Goal: Find contact information: Find contact information

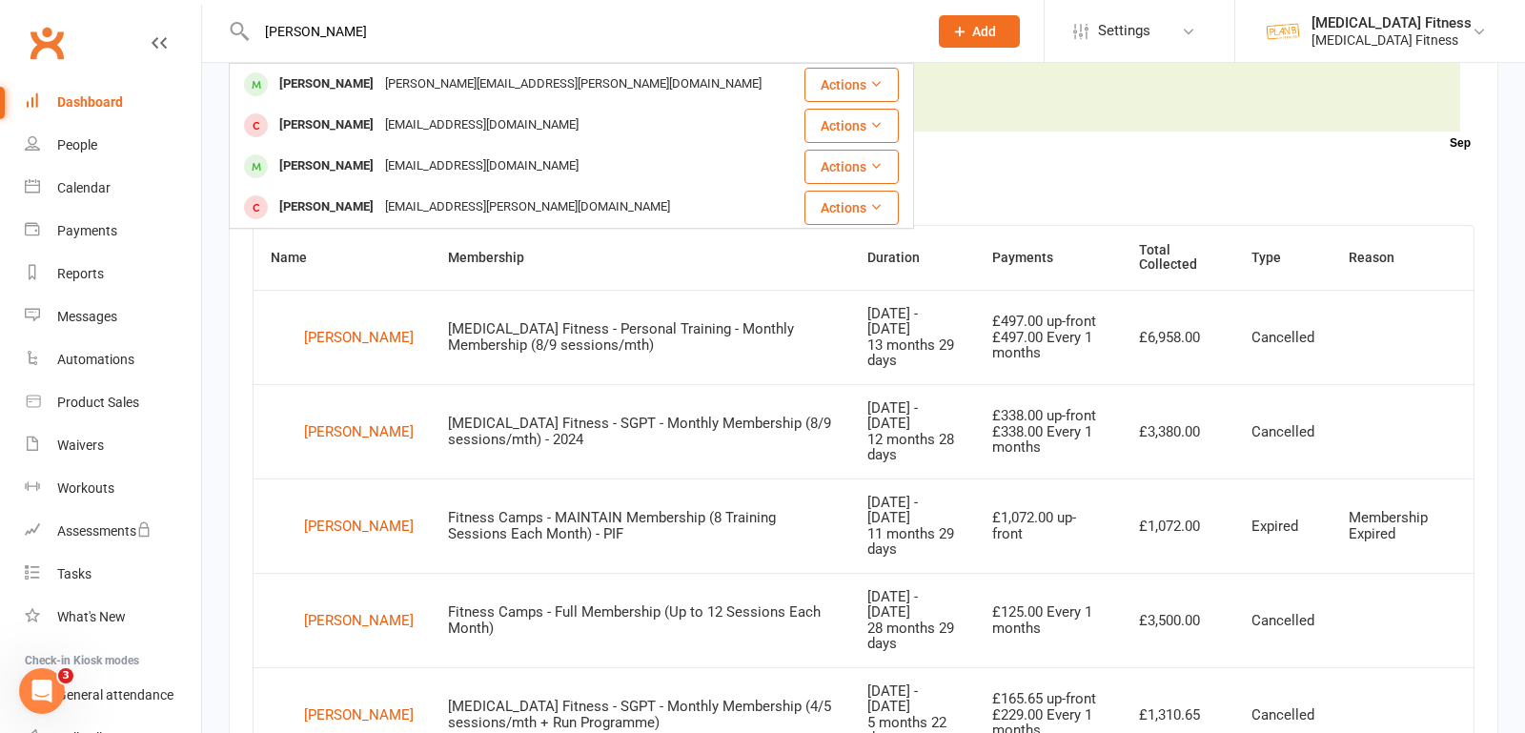
type input "[PERSON_NAME]"
click at [379, 81] on div "[PERSON_NAME][EMAIL_ADDRESS][PERSON_NAME][DOMAIN_NAME]" at bounding box center [573, 85] width 388 height 28
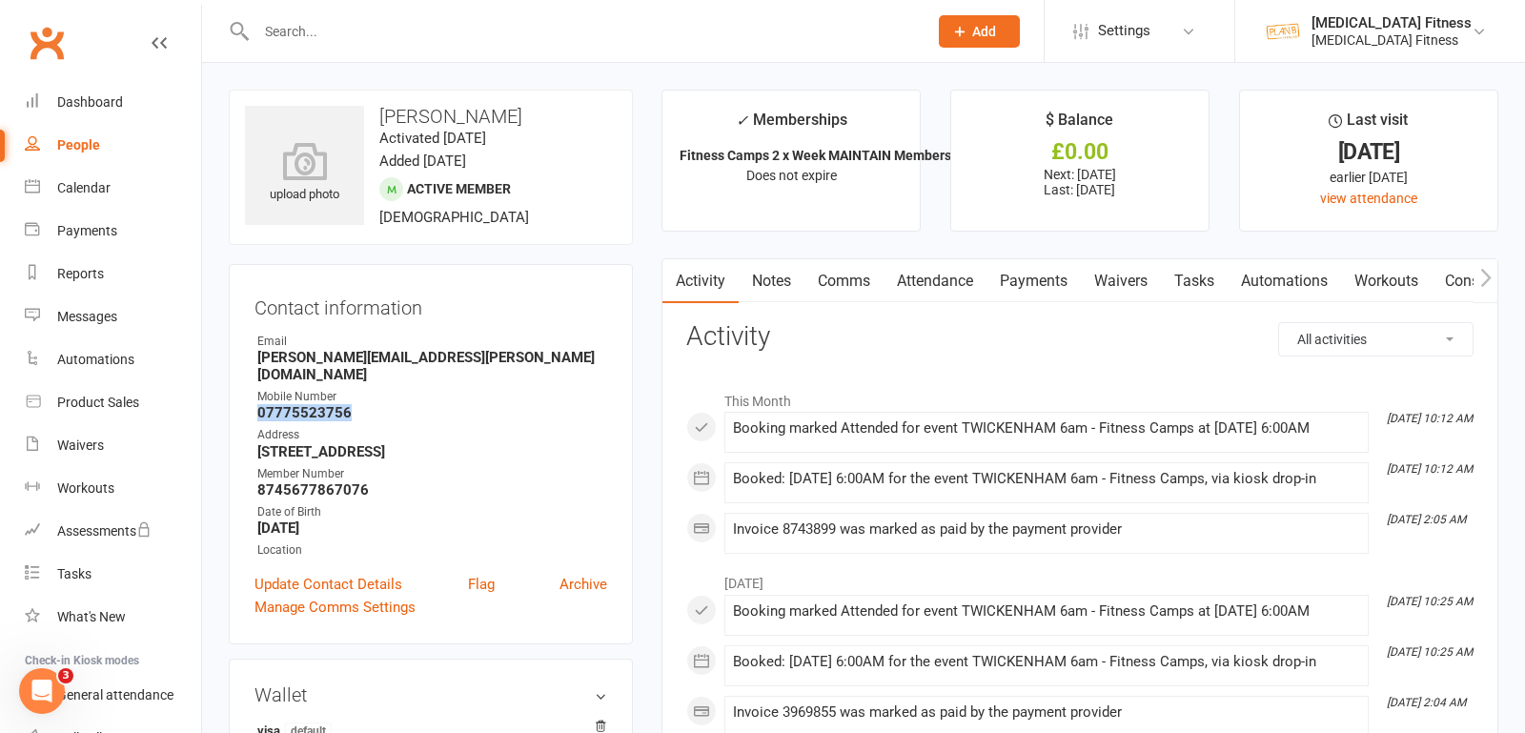
drag, startPoint x: 379, startPoint y: 400, endPoint x: 256, endPoint y: 395, distance: 124.1
click at [256, 395] on li "Mobile Number [PHONE_NUMBER]" at bounding box center [431, 404] width 353 height 33
copy strong "07775523756"
click at [946, 276] on link "Attendance" at bounding box center [935, 281] width 103 height 44
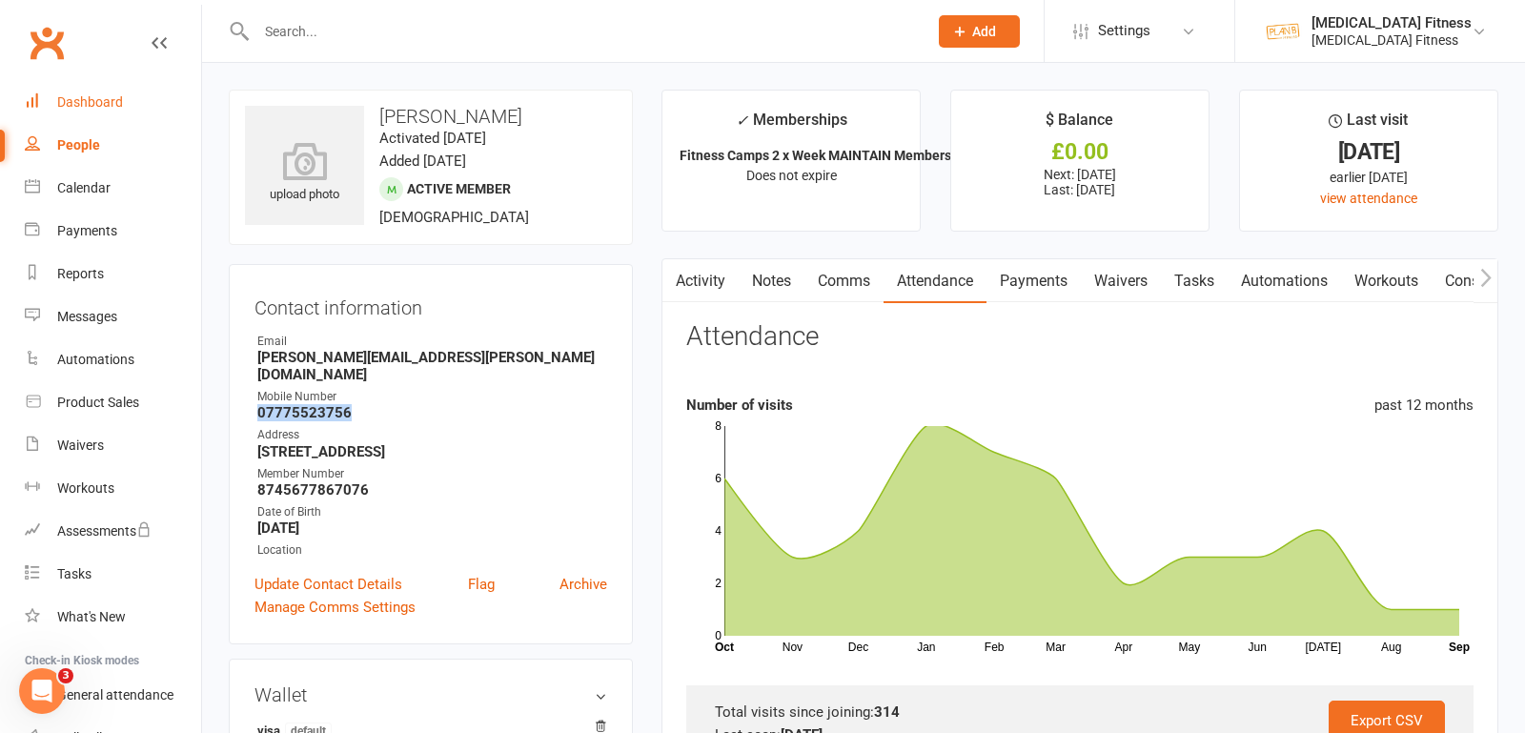
click at [106, 103] on div "Dashboard" at bounding box center [90, 101] width 66 height 15
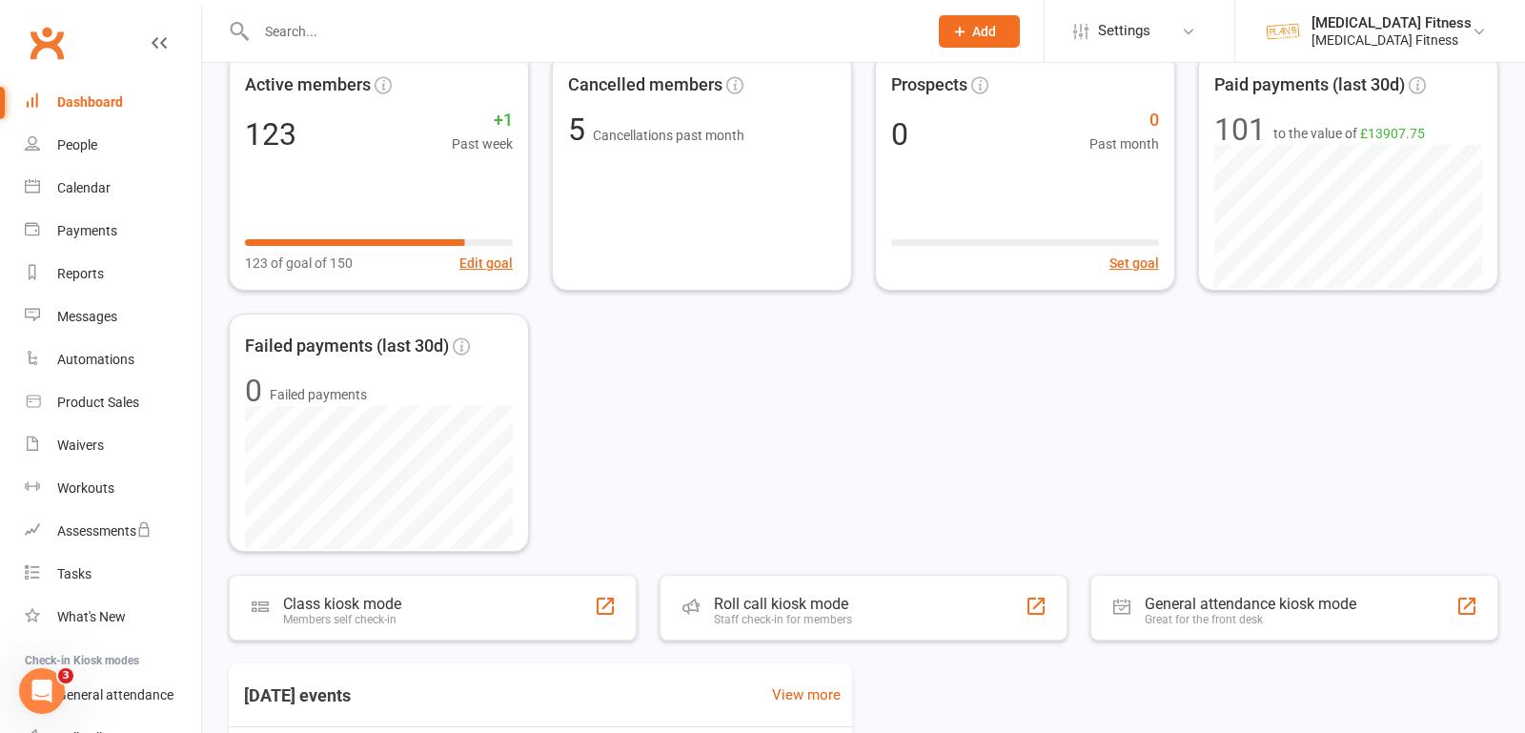
scroll to position [517, 0]
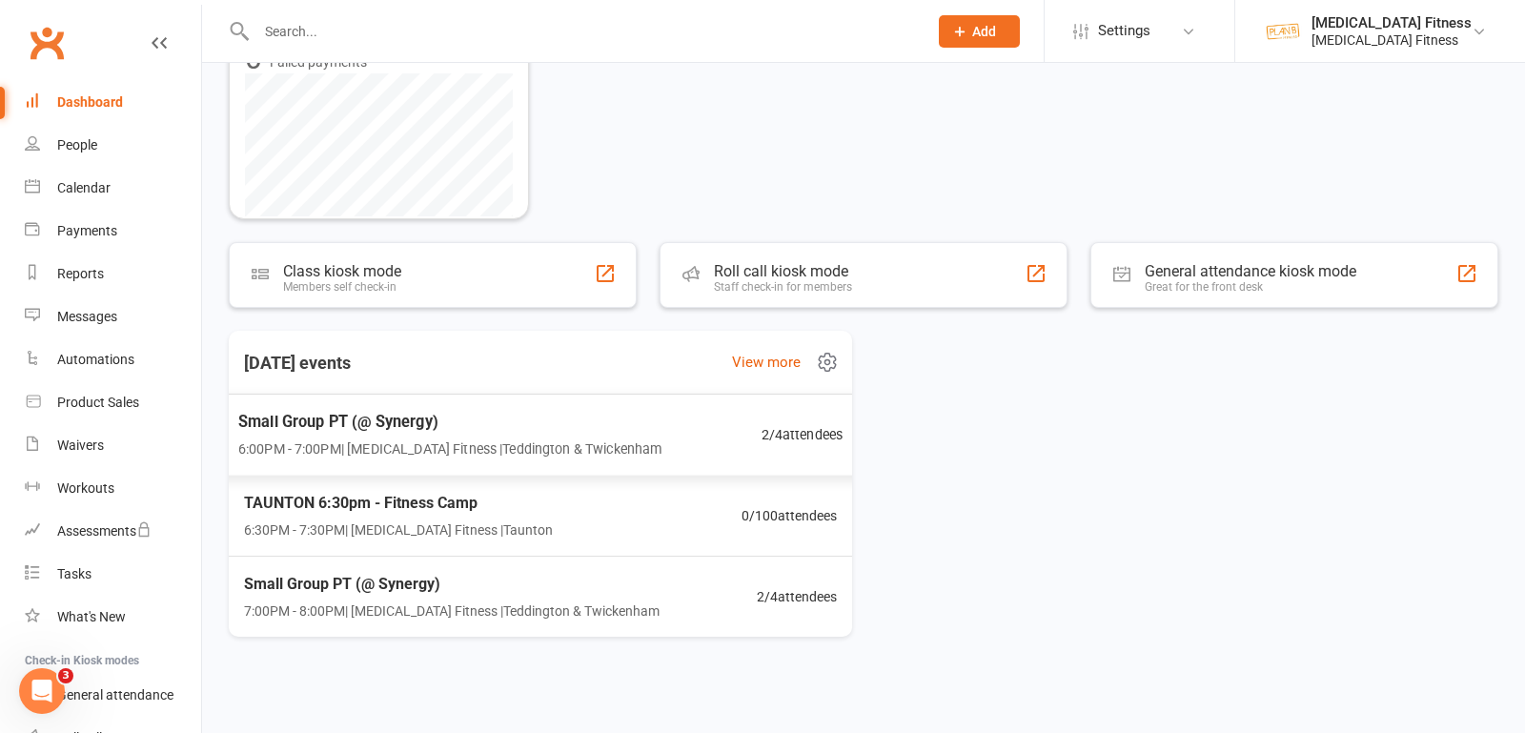
click at [566, 419] on span "Small Group PT (@ Synergy)" at bounding box center [450, 422] width 424 height 25
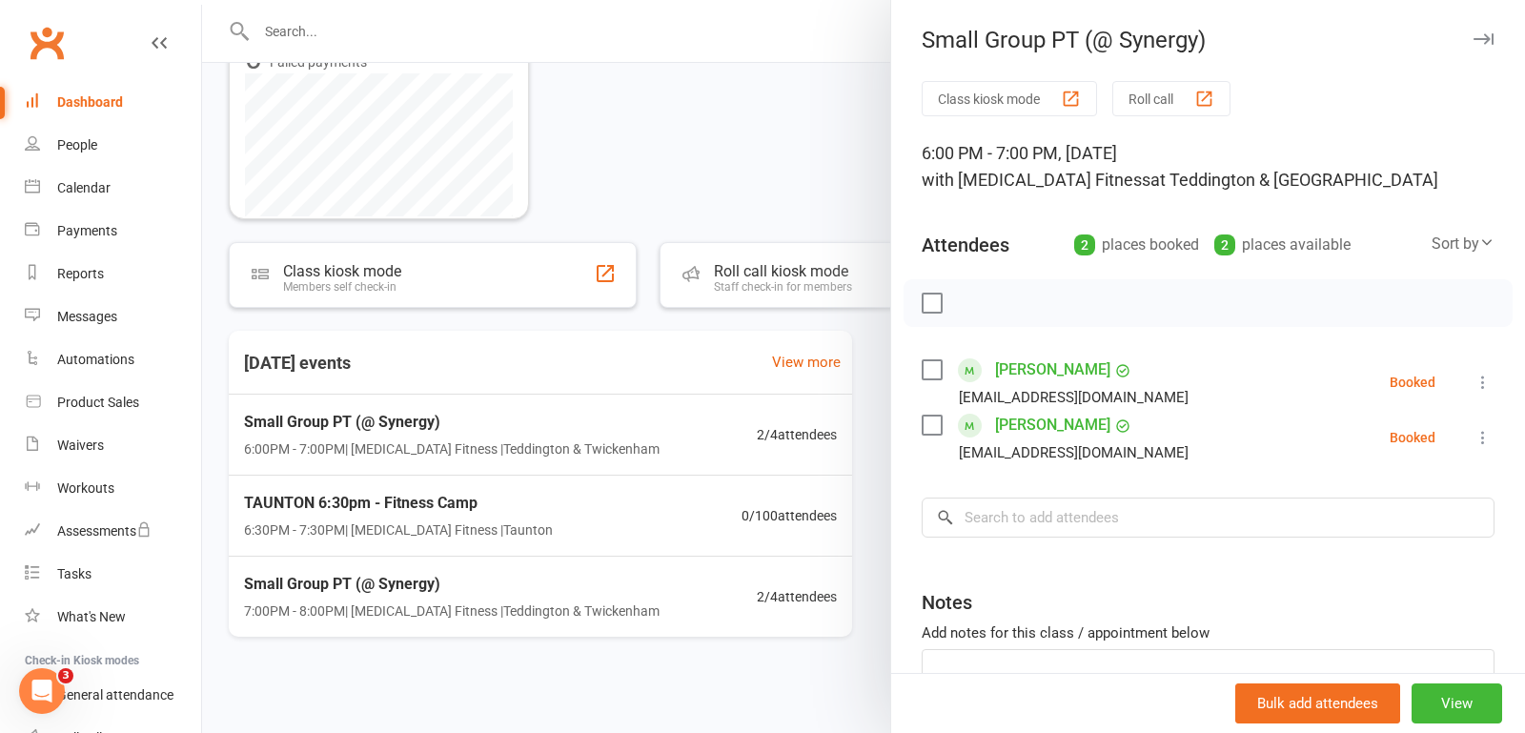
click at [546, 586] on div at bounding box center [863, 366] width 1323 height 733
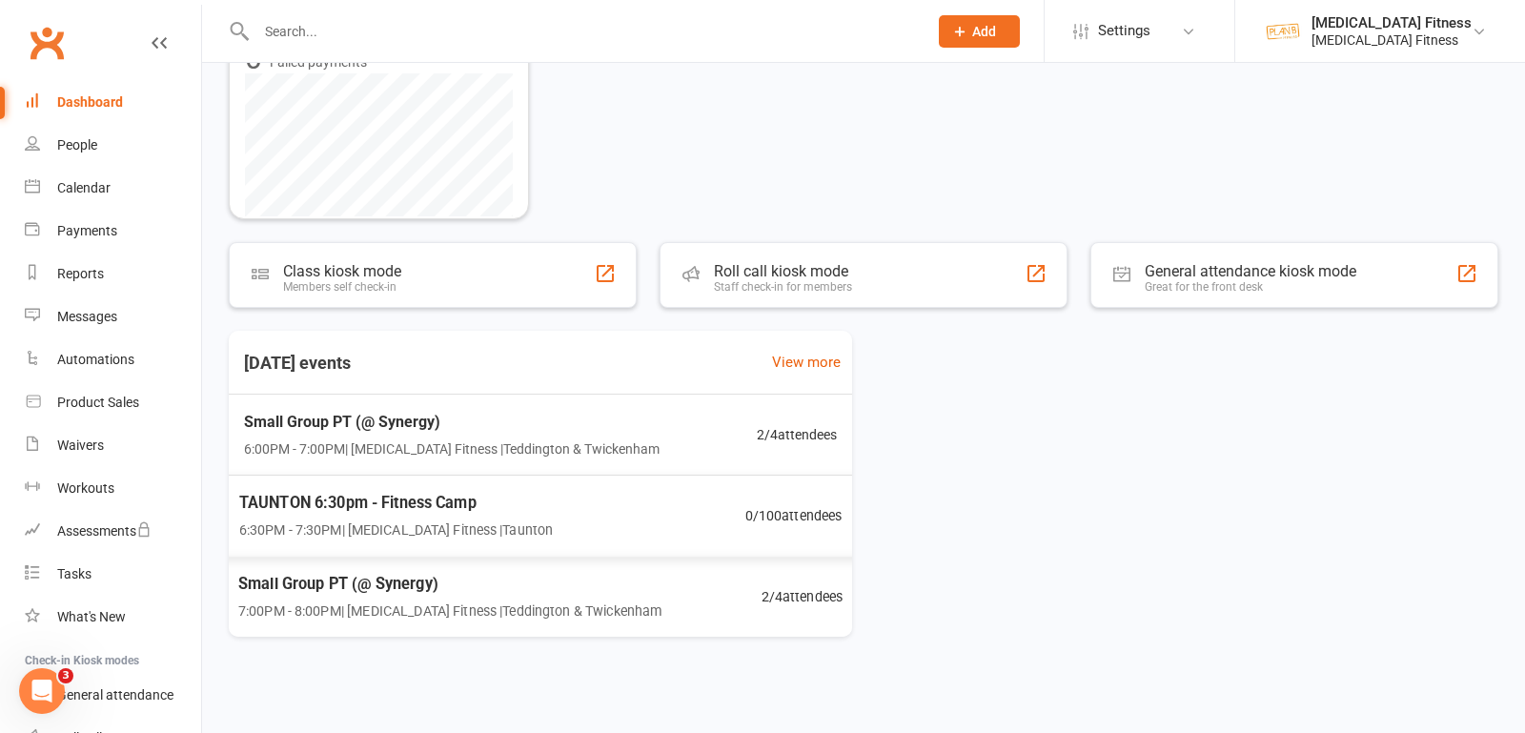
click at [571, 462] on div "Small Group PT (@ Synergy) 6:00PM - 7:00PM | [MEDICAL_DATA] Fitness | Teddingto…" at bounding box center [540, 435] width 639 height 81
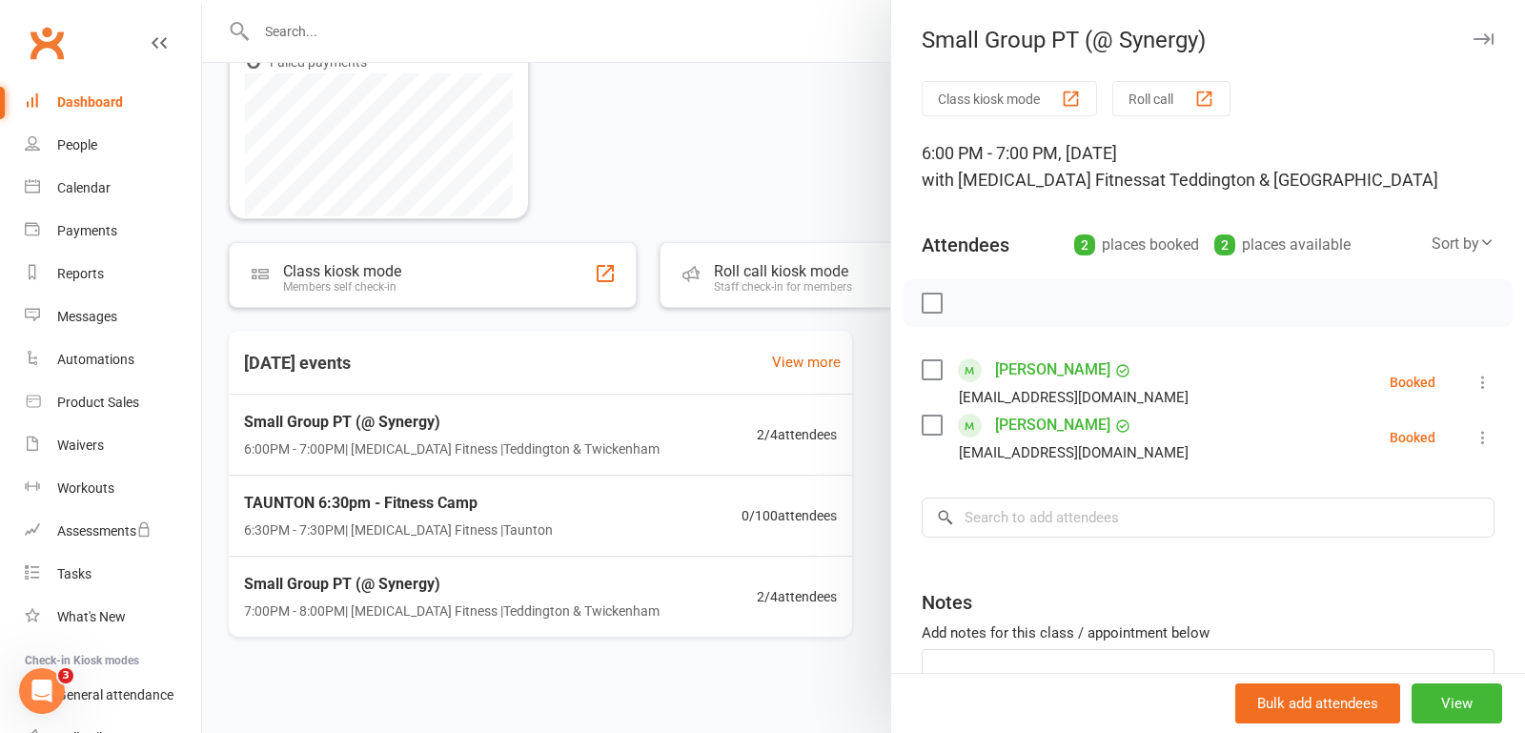
click at [581, 596] on div at bounding box center [863, 366] width 1323 height 733
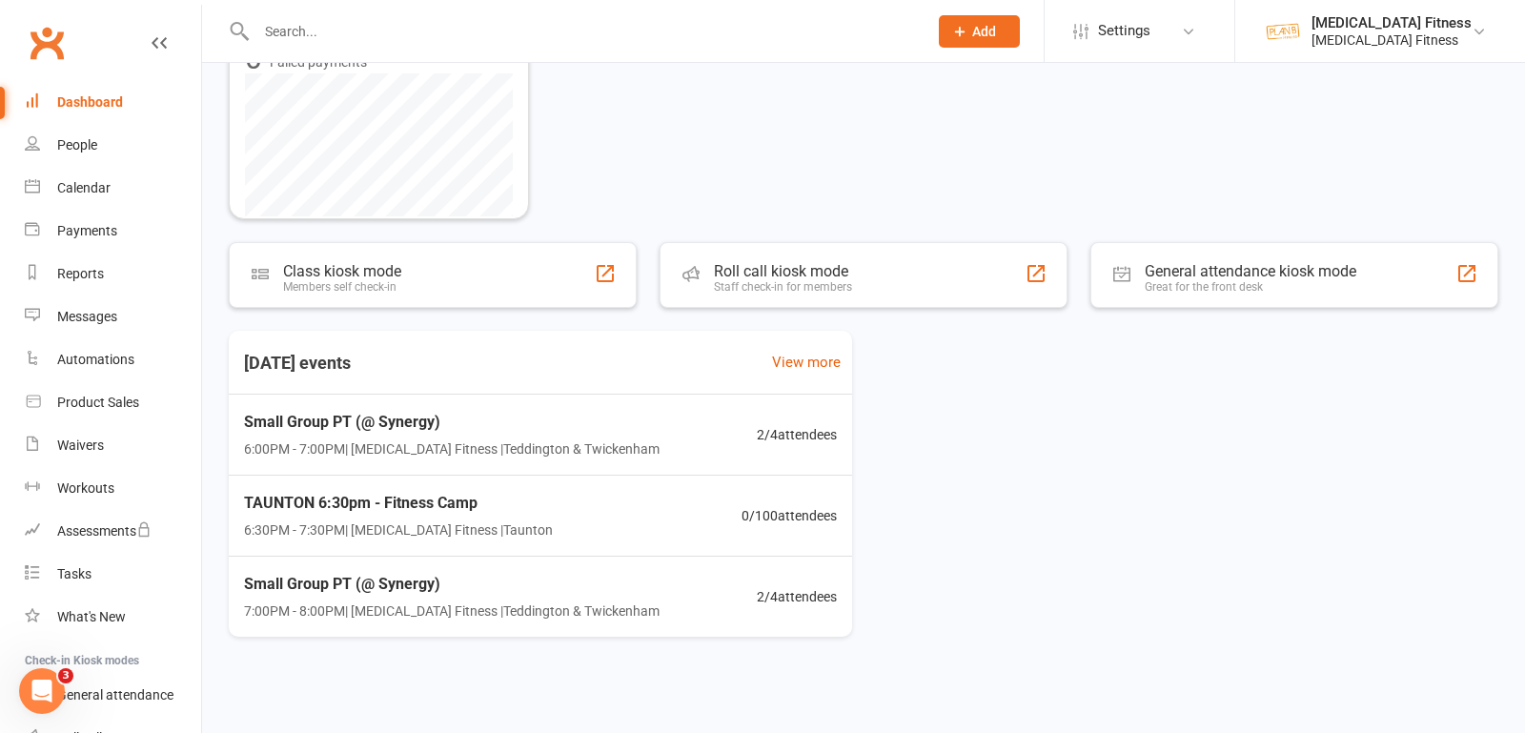
click at [580, 594] on div "Small Group PT (@ Synergy) 7:00PM - 8:00PM | [MEDICAL_DATA] Fitness | Teddingto…" at bounding box center [452, 597] width 416 height 50
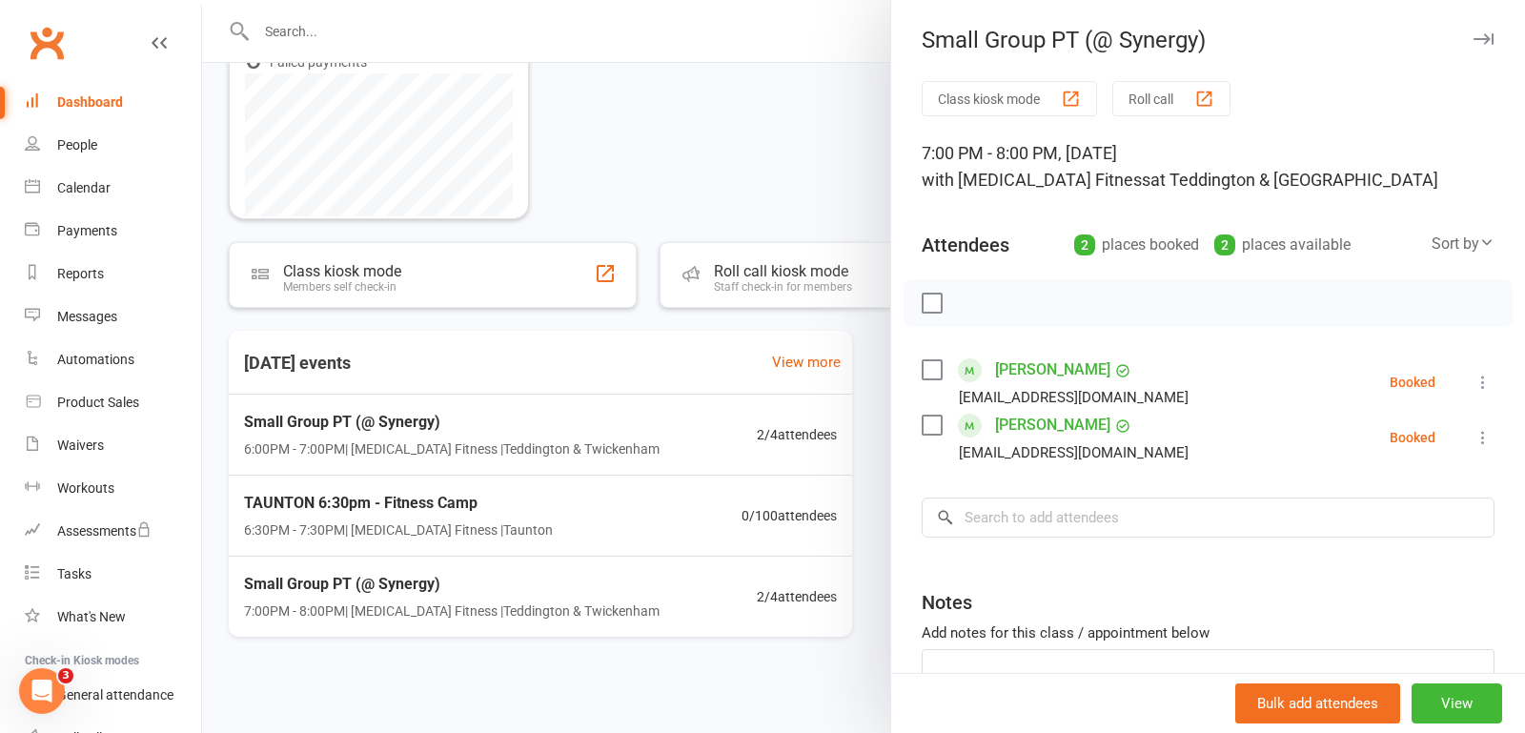
click at [615, 678] on div at bounding box center [863, 366] width 1323 height 733
